Goal: Task Accomplishment & Management: Use online tool/utility

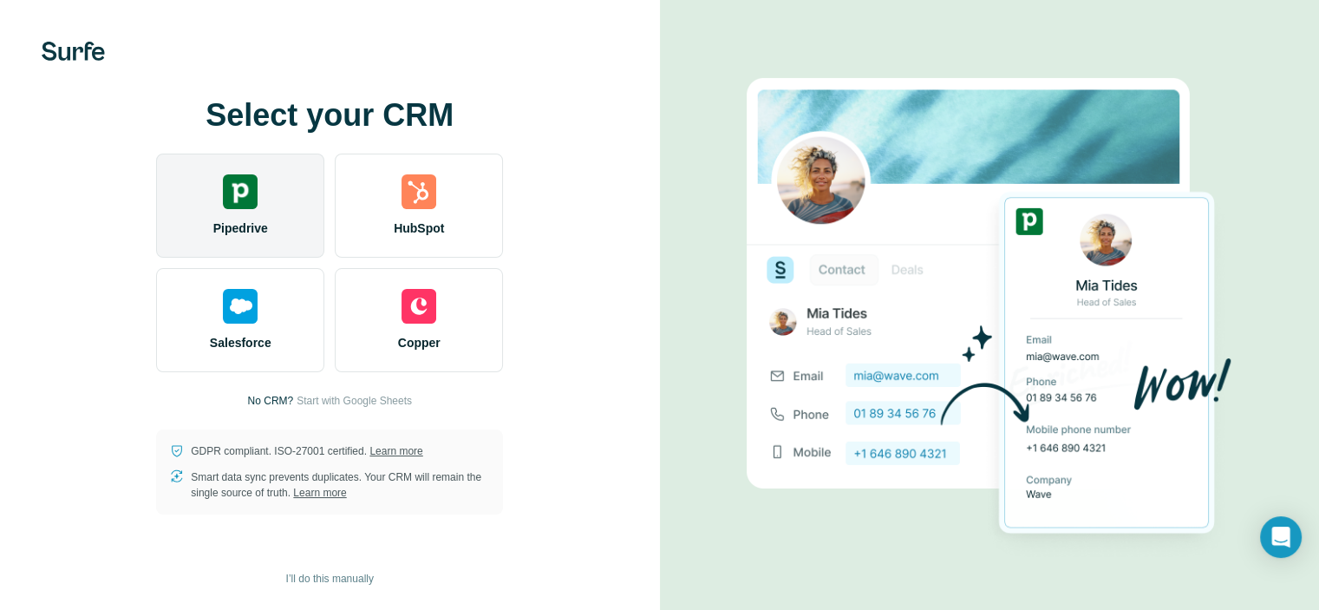
click at [256, 215] on div "Pipedrive" at bounding box center [240, 205] width 168 height 104
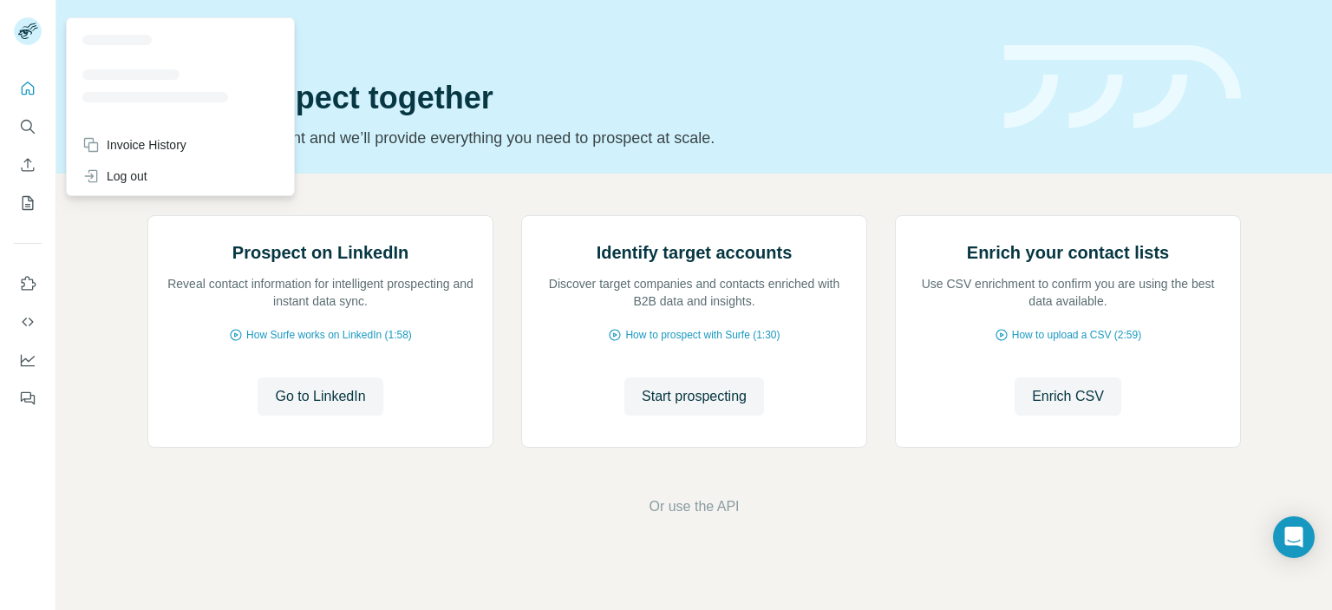
click at [21, 34] on icon at bounding box center [25, 34] width 14 height 10
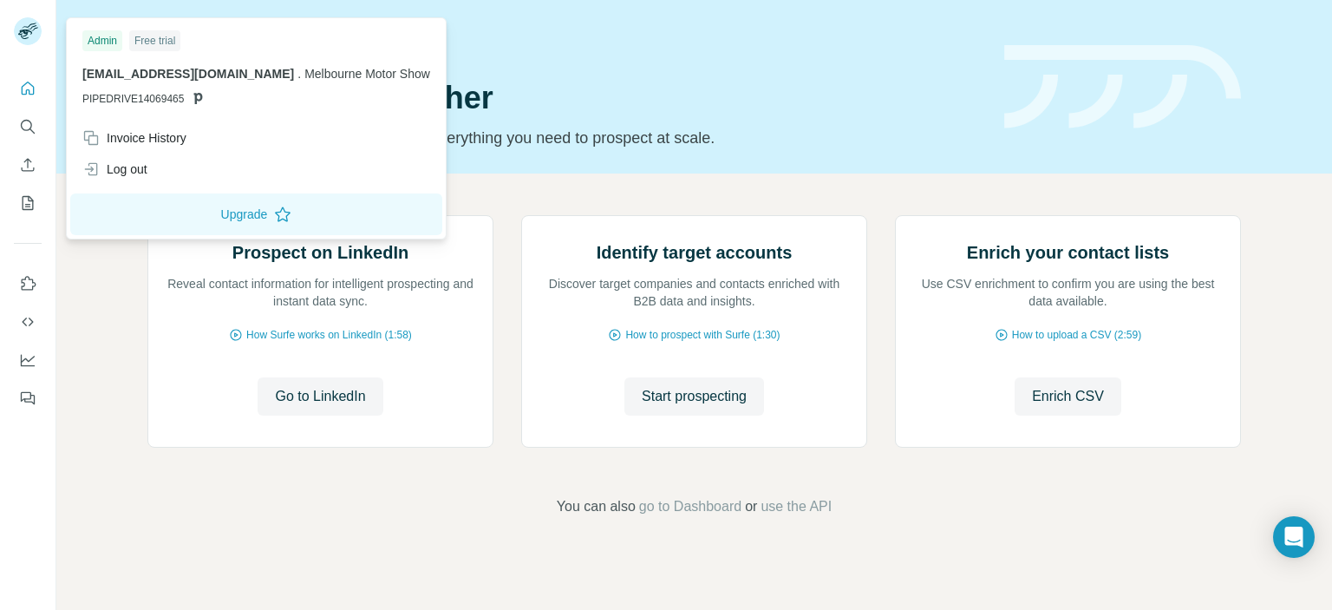
click at [709, 81] on h1 "Let’s prospect together" at bounding box center [565, 98] width 836 height 35
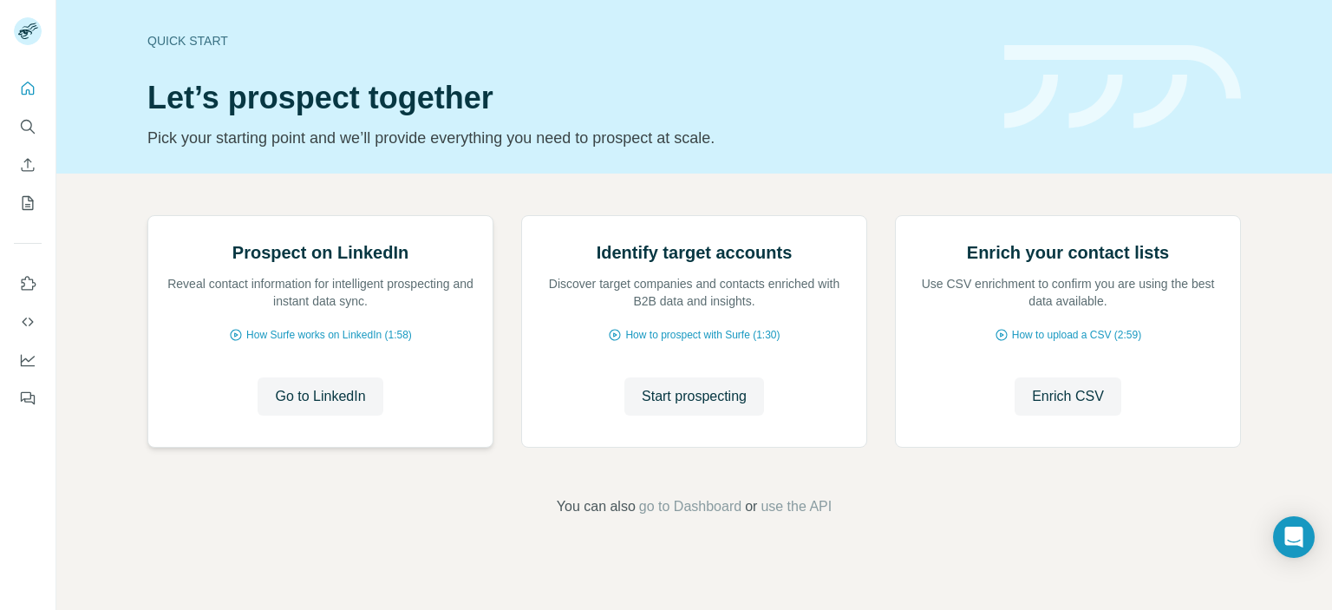
scroll to position [139, 0]
